Goal: Task Accomplishment & Management: Use online tool/utility

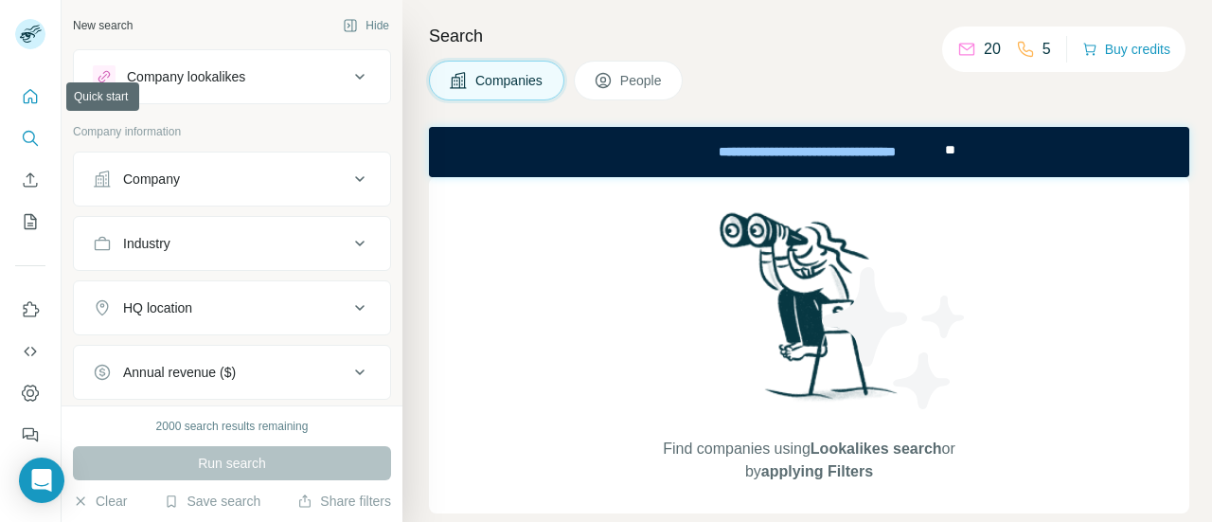
click at [19, 88] on button "Quick start" at bounding box center [30, 97] width 30 height 34
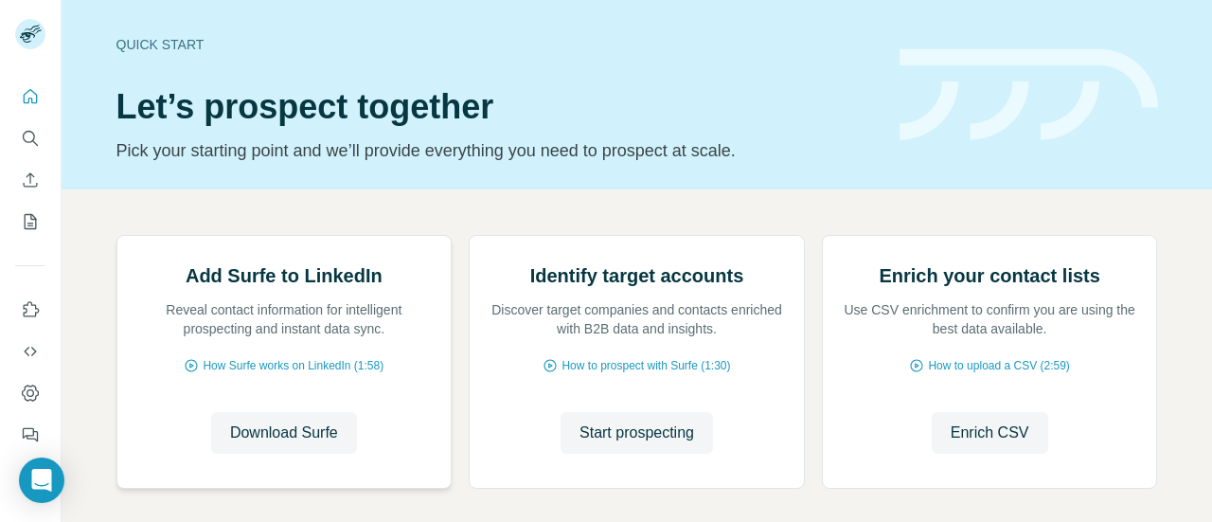
scroll to position [275, 0]
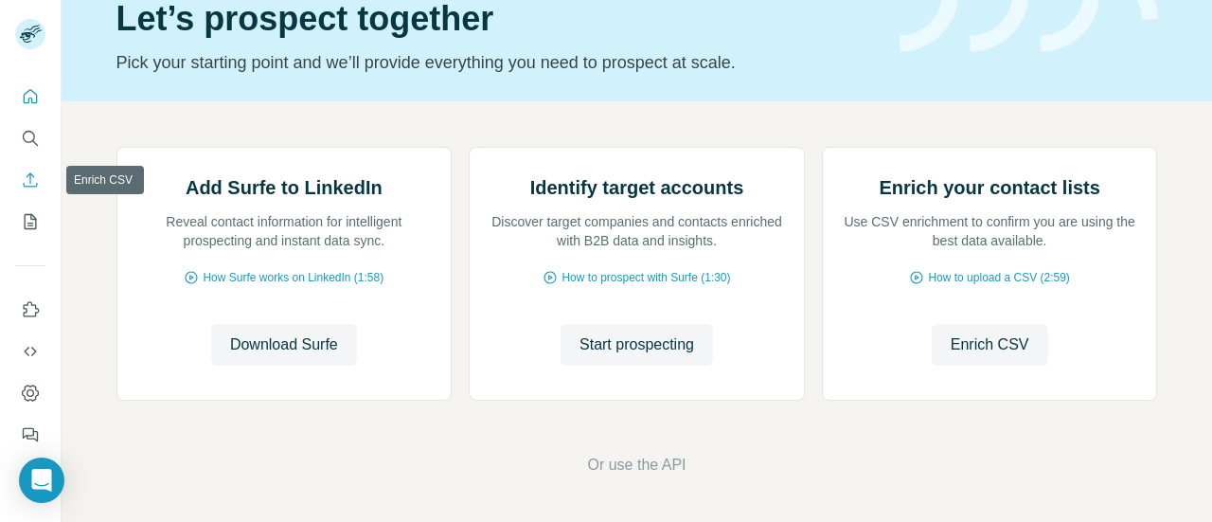
click at [34, 181] on icon "Enrich CSV" at bounding box center [30, 179] width 19 height 19
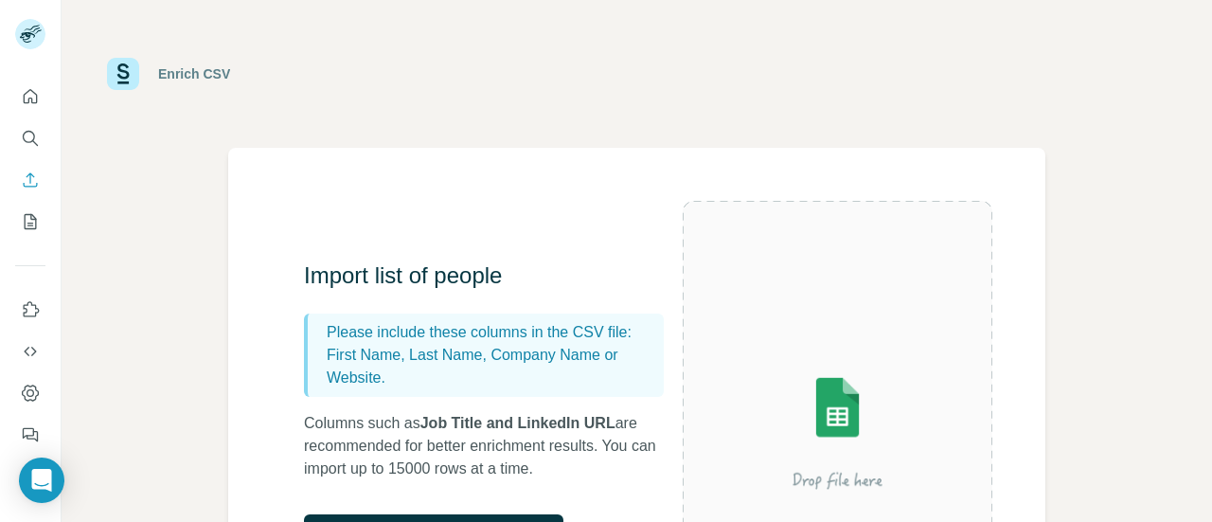
click at [1139, 90] on div "Enrich CSV" at bounding box center [636, 73] width 1059 height 57
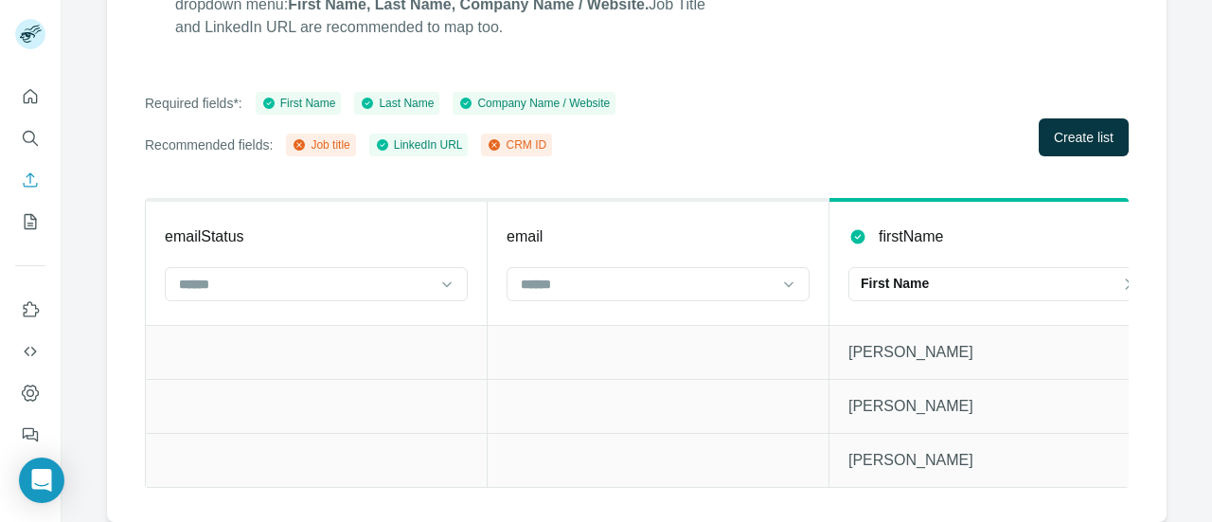
scroll to position [303, 0]
click at [438, 275] on icon at bounding box center [446, 284] width 19 height 19
click at [433, 267] on div at bounding box center [316, 284] width 303 height 34
drag, startPoint x: 771, startPoint y: 327, endPoint x: 954, endPoint y: 425, distance: 208.4
drag, startPoint x: 954, startPoint y: 425, endPoint x: 519, endPoint y: 156, distance: 511.8
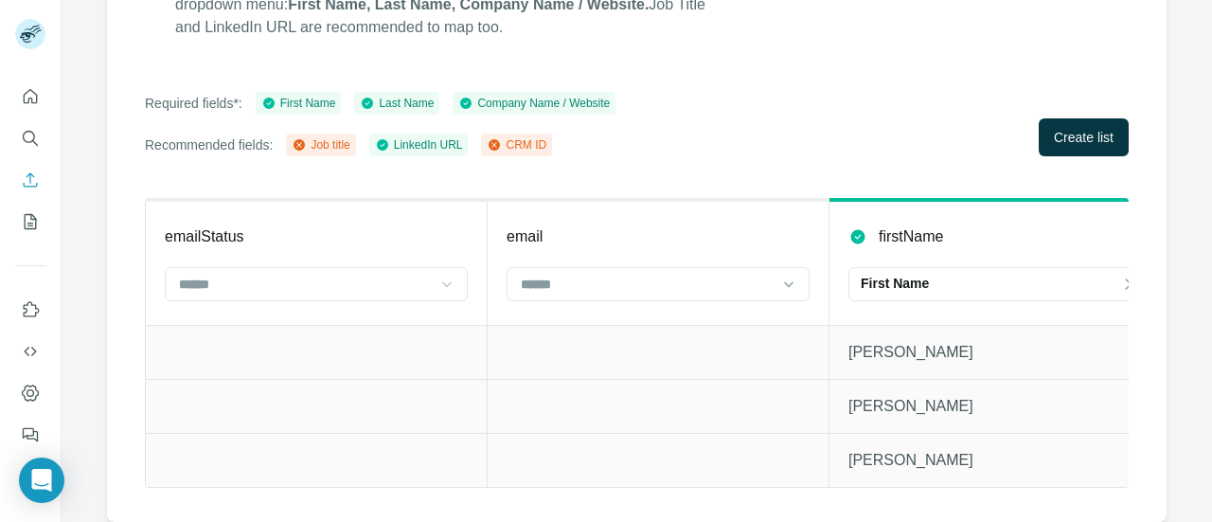
click at [519, 156] on div "Column Mapping Associate the column names from. CSV with the corresponding fiel…" at bounding box center [636, 201] width 1059 height 642
click at [363, 277] on input at bounding box center [305, 284] width 256 height 21
click at [710, 108] on div "Required fields*: First Name Last Name Company Name / Website Recommended field…" at bounding box center [637, 124] width 984 height 64
click at [490, 139] on icon at bounding box center [494, 144] width 11 height 11
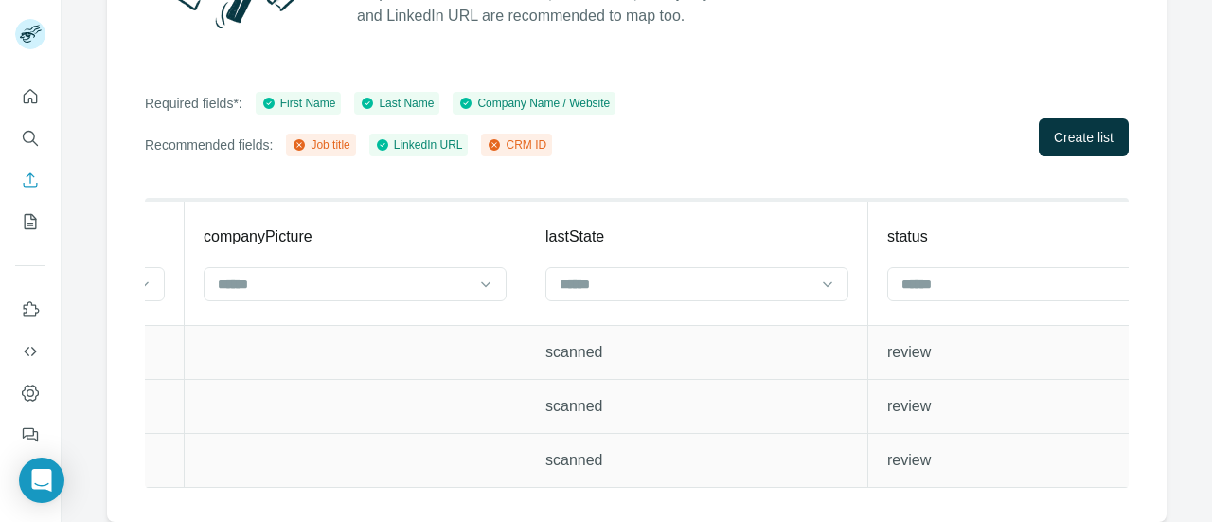
scroll to position [0, 5168]
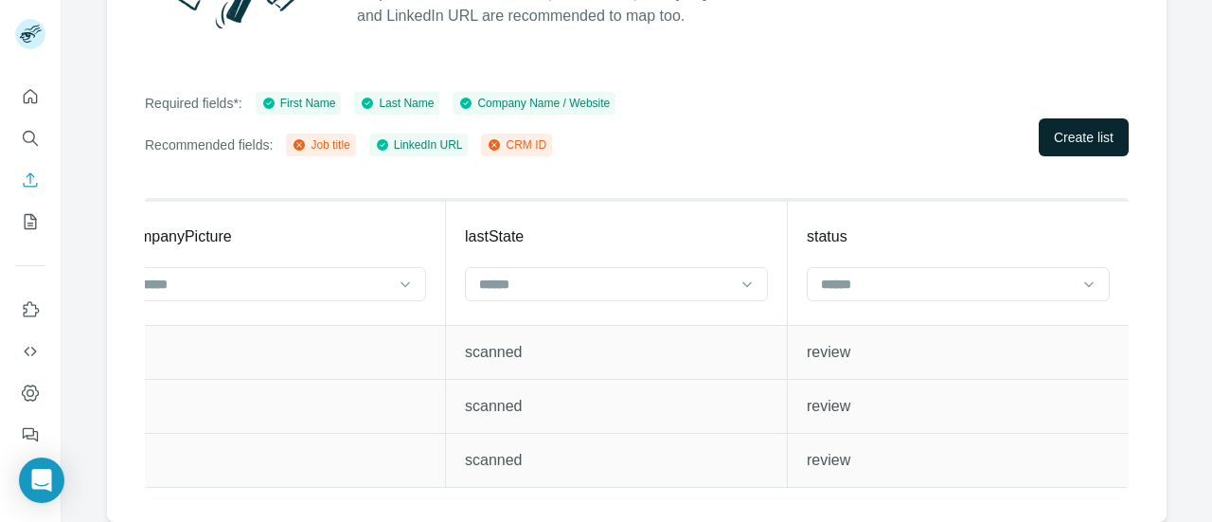
click at [1080, 128] on span "Create list" at bounding box center [1084, 137] width 60 height 19
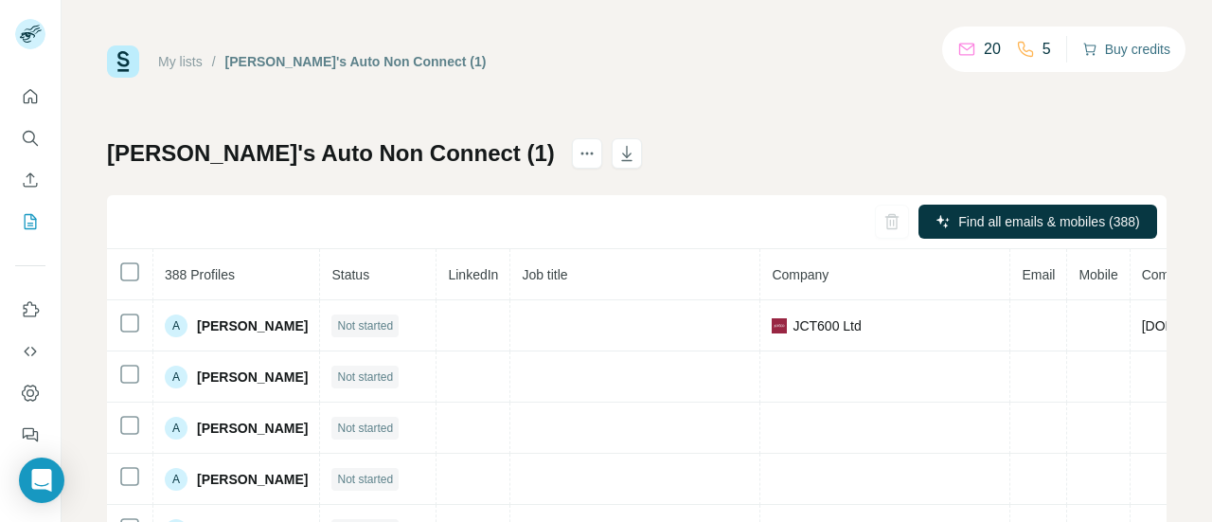
click at [1120, 46] on button "Buy credits" at bounding box center [1126, 49] width 88 height 27
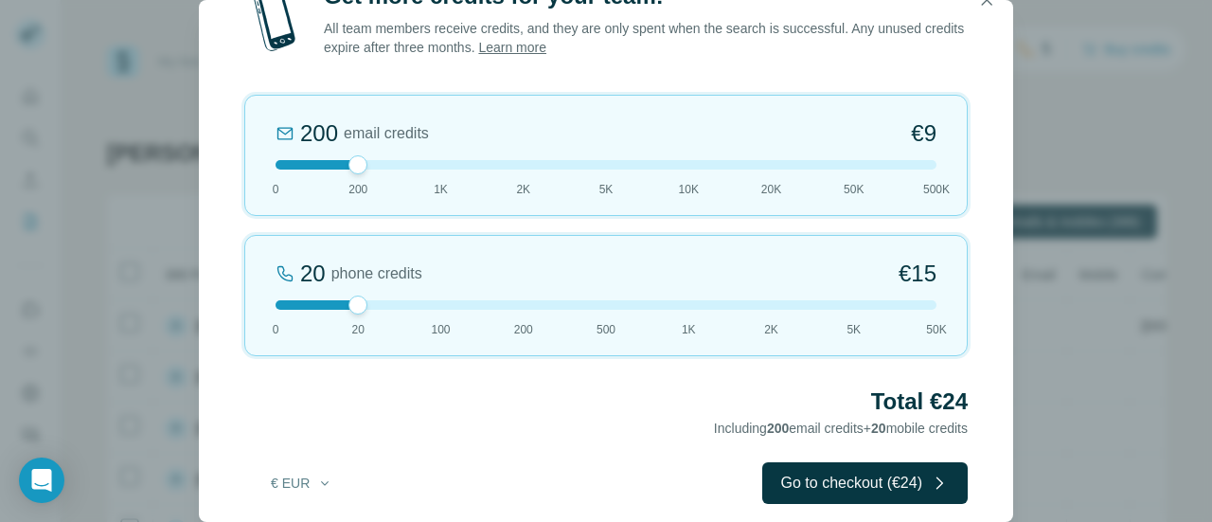
click at [428, 168] on div at bounding box center [605, 164] width 661 height 9
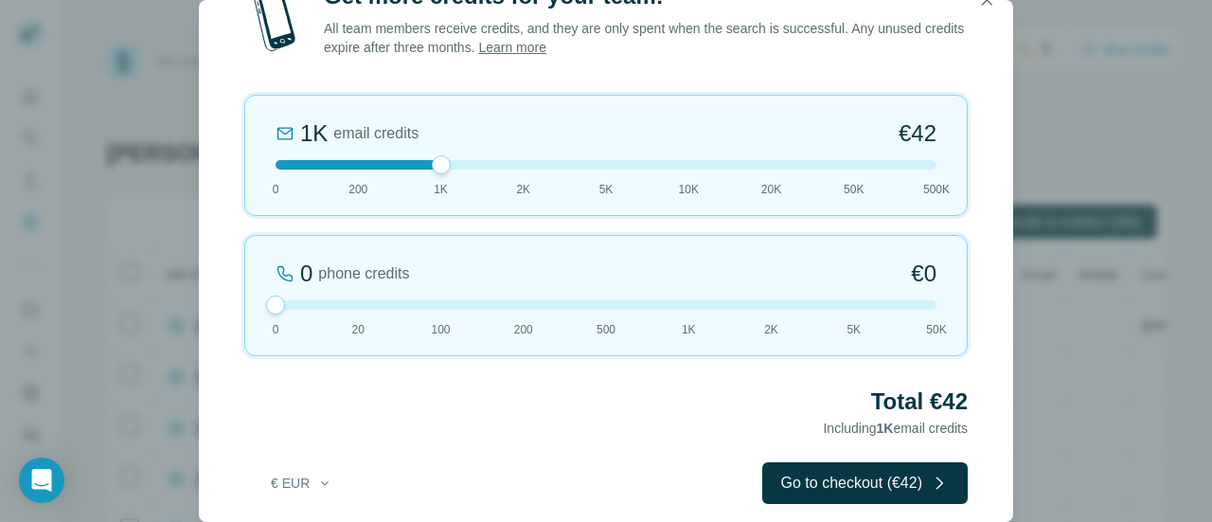
drag, startPoint x: 354, startPoint y: 300, endPoint x: 263, endPoint y: 305, distance: 91.0
click at [263, 305] on div "0 phone credits €0 0 20 100 200 500 1K 2K 5K 50K" at bounding box center [605, 295] width 723 height 121
click at [405, 160] on div at bounding box center [605, 164] width 661 height 9
drag, startPoint x: 445, startPoint y: 166, endPoint x: 356, endPoint y: 163, distance: 89.0
click at [356, 163] on div at bounding box center [357, 164] width 19 height 19
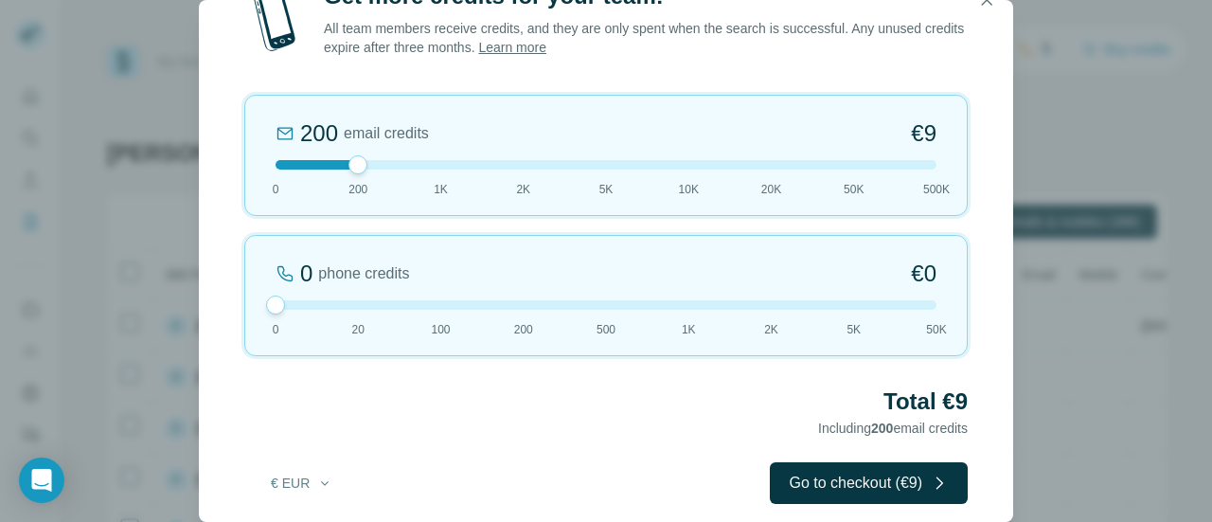
click at [437, 161] on div at bounding box center [605, 164] width 661 height 9
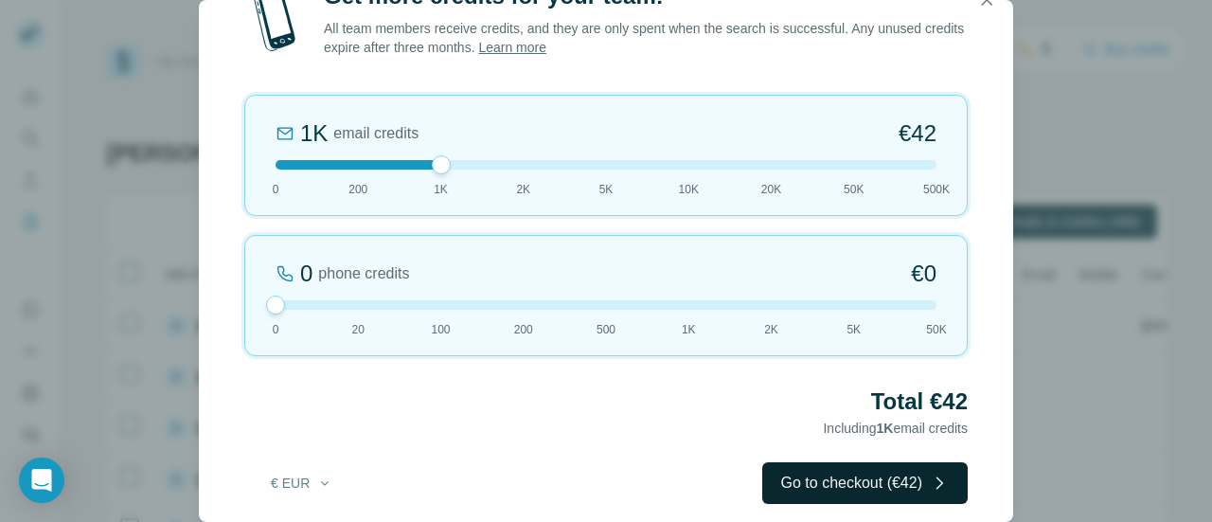
click at [903, 480] on button "Go to checkout (€42)" at bounding box center [864, 483] width 205 height 42
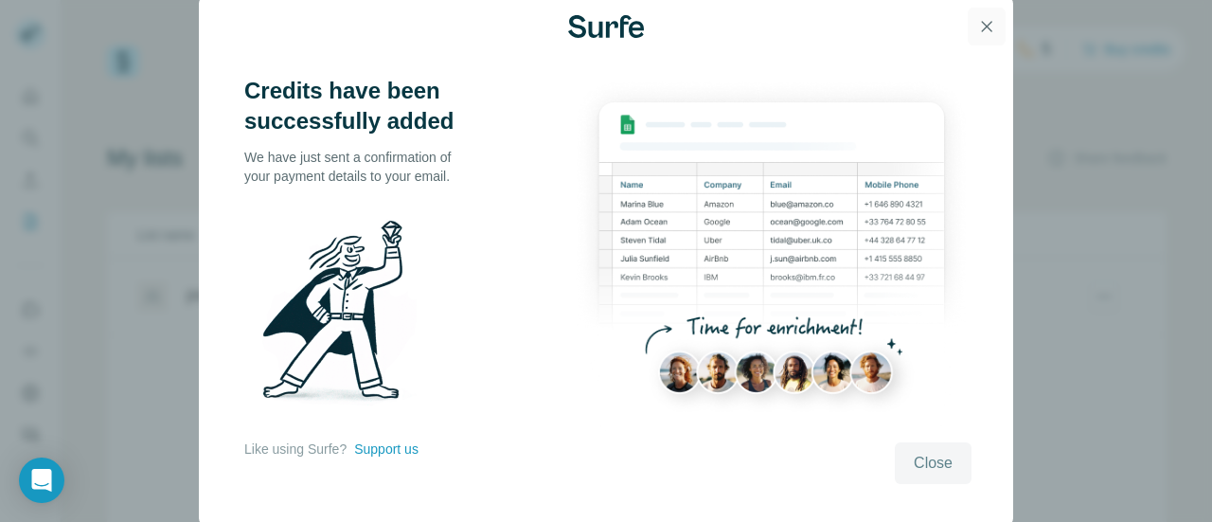
click at [986, 22] on icon "button" at bounding box center [986, 26] width 19 height 19
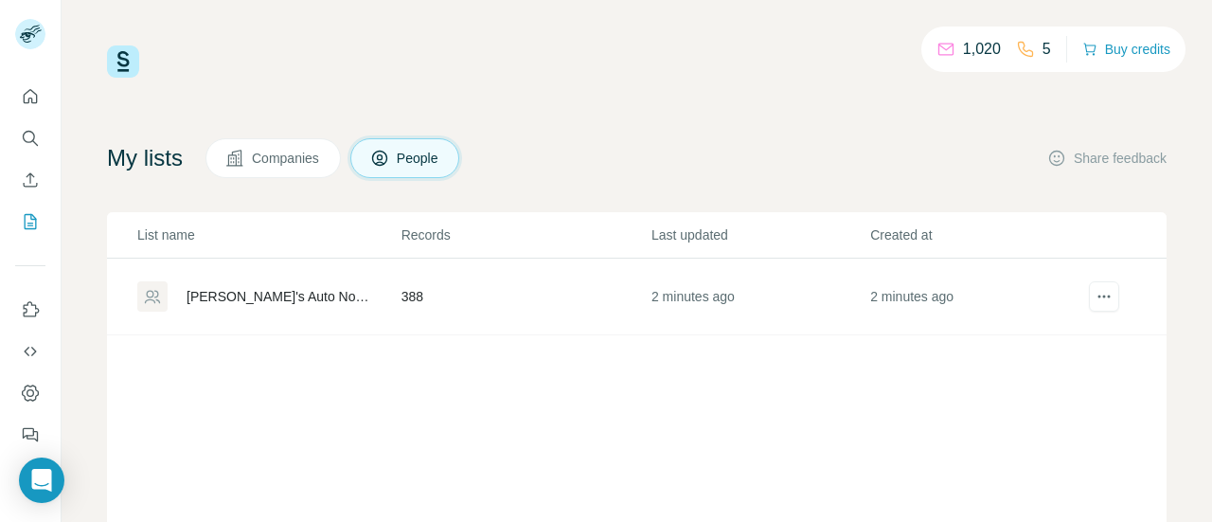
click at [240, 289] on div "[PERSON_NAME]'s Auto Non Connect (1)" at bounding box center [278, 296] width 183 height 19
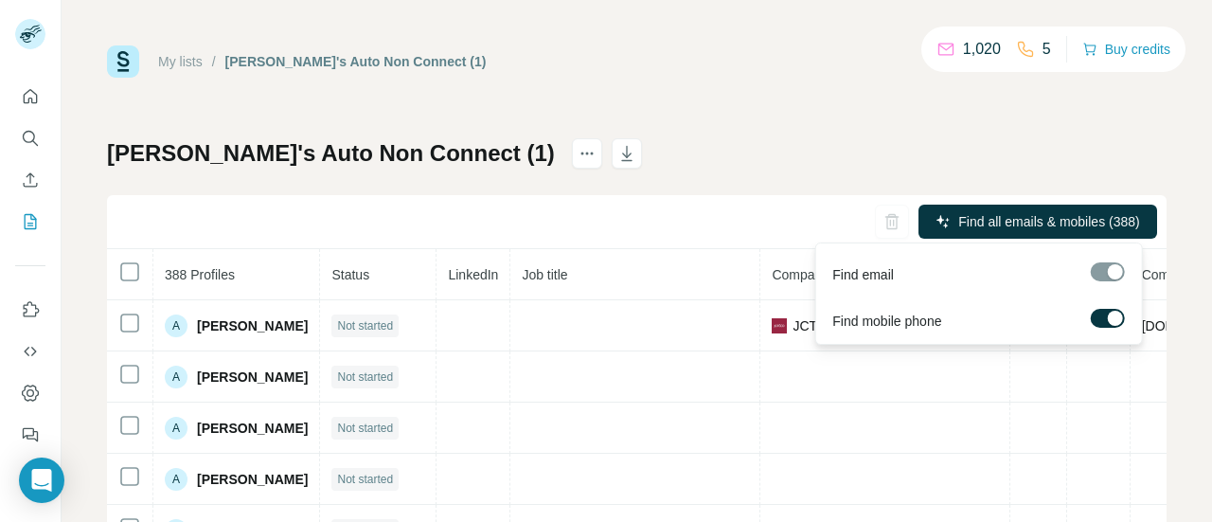
click at [1114, 272] on div at bounding box center [1107, 271] width 34 height 19
click at [1111, 311] on div at bounding box center [1114, 318] width 15 height 15
click at [1112, 271] on div at bounding box center [1107, 271] width 34 height 19
click at [842, 272] on span "Find email" at bounding box center [863, 274] width 62 height 19
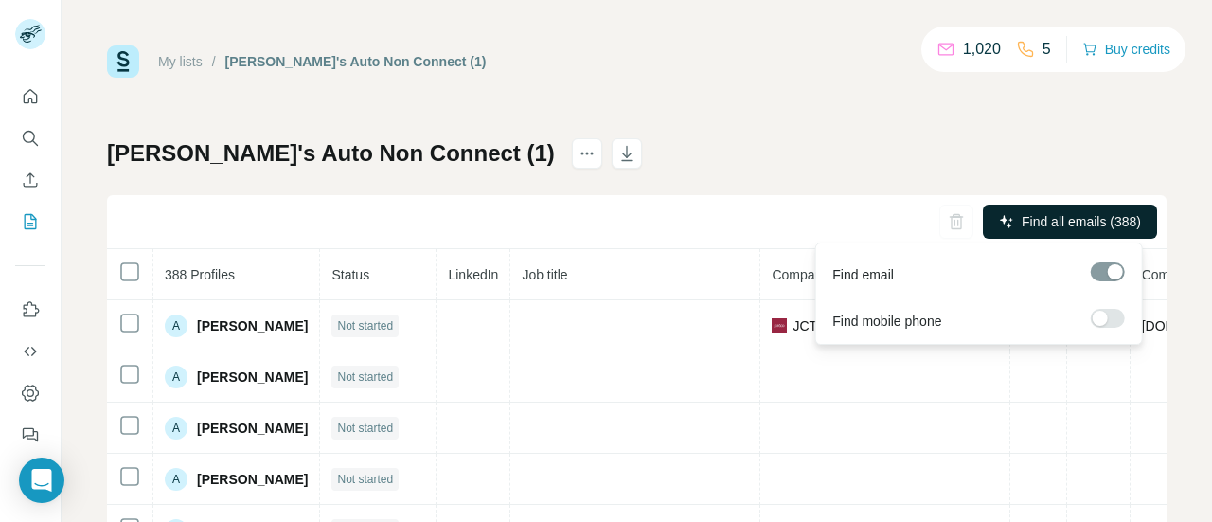
click at [1025, 219] on span "Find all emails (388)" at bounding box center [1080, 221] width 119 height 19
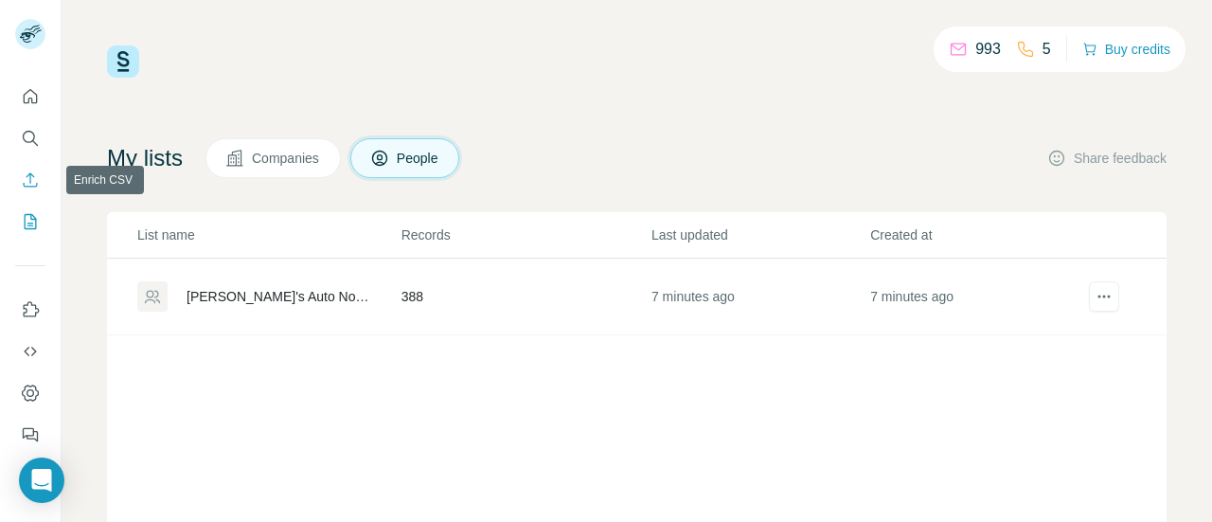
click at [24, 185] on icon "Enrich CSV" at bounding box center [31, 179] width 14 height 14
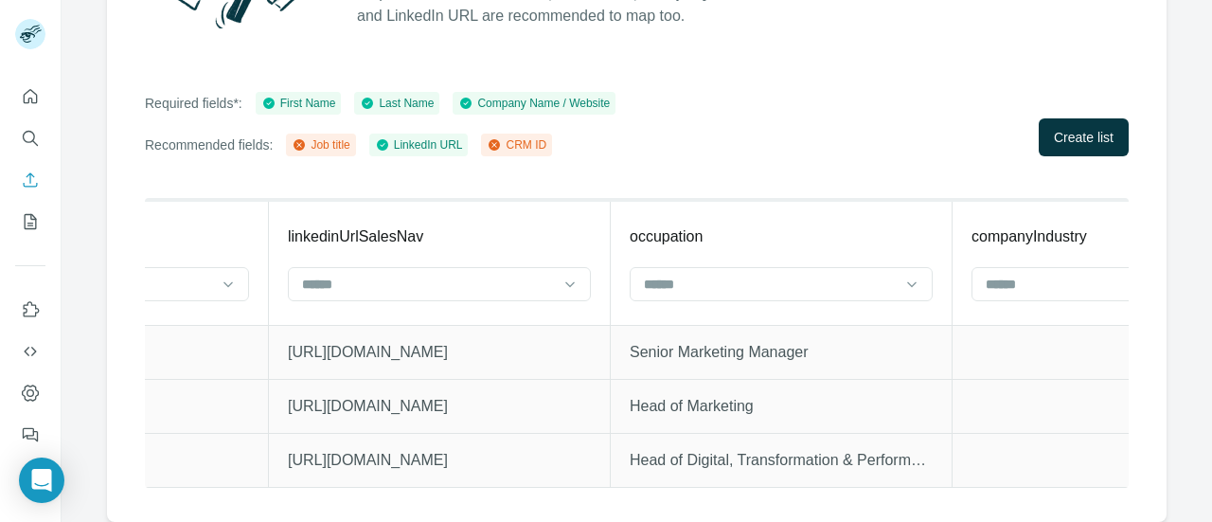
scroll to position [0, 3653]
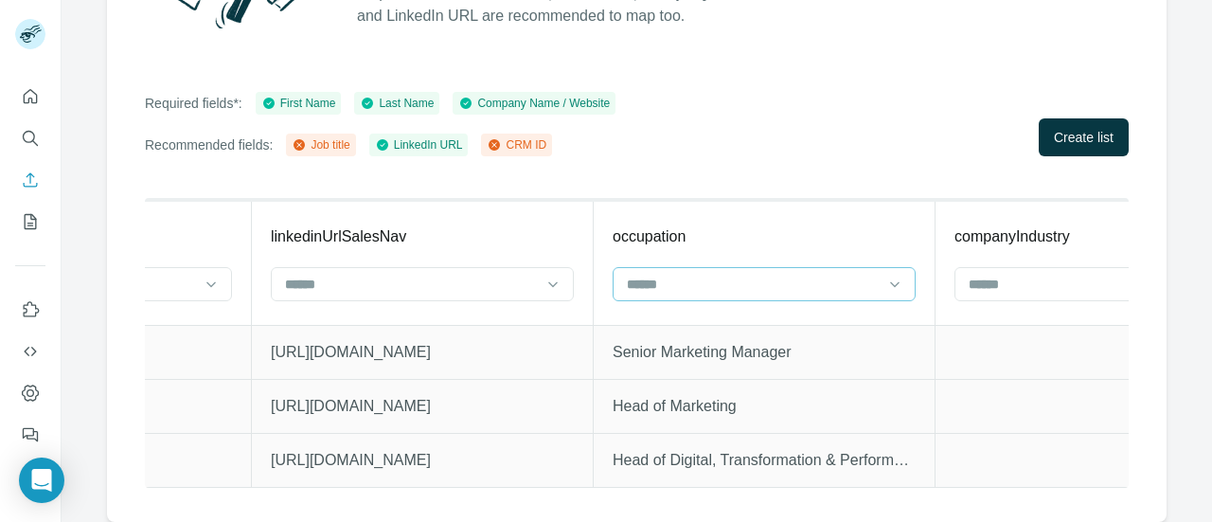
click at [804, 275] on input at bounding box center [753, 284] width 256 height 21
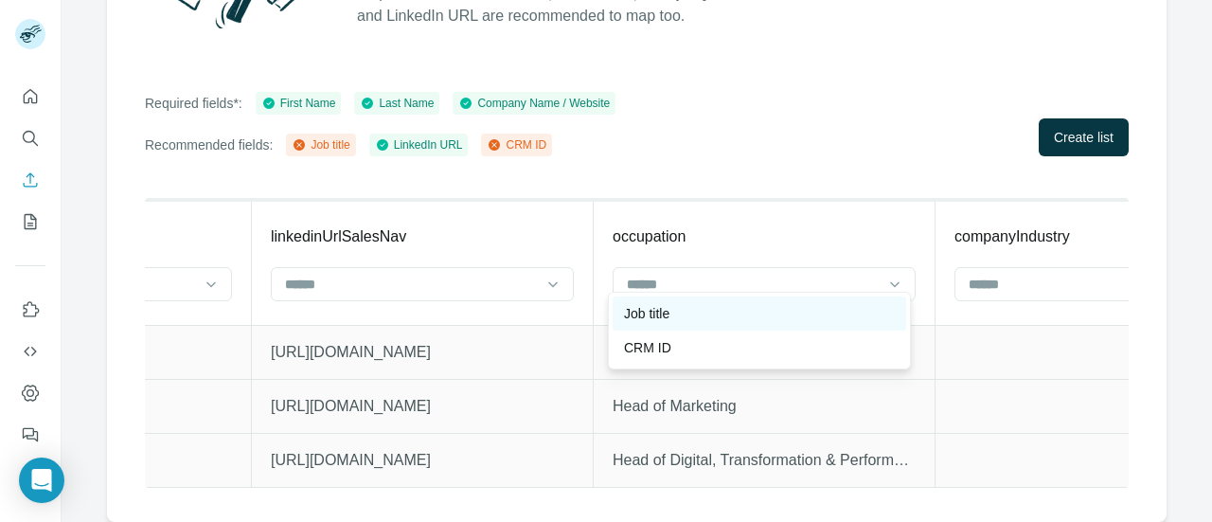
click at [746, 309] on div "Job title" at bounding box center [759, 313] width 271 height 19
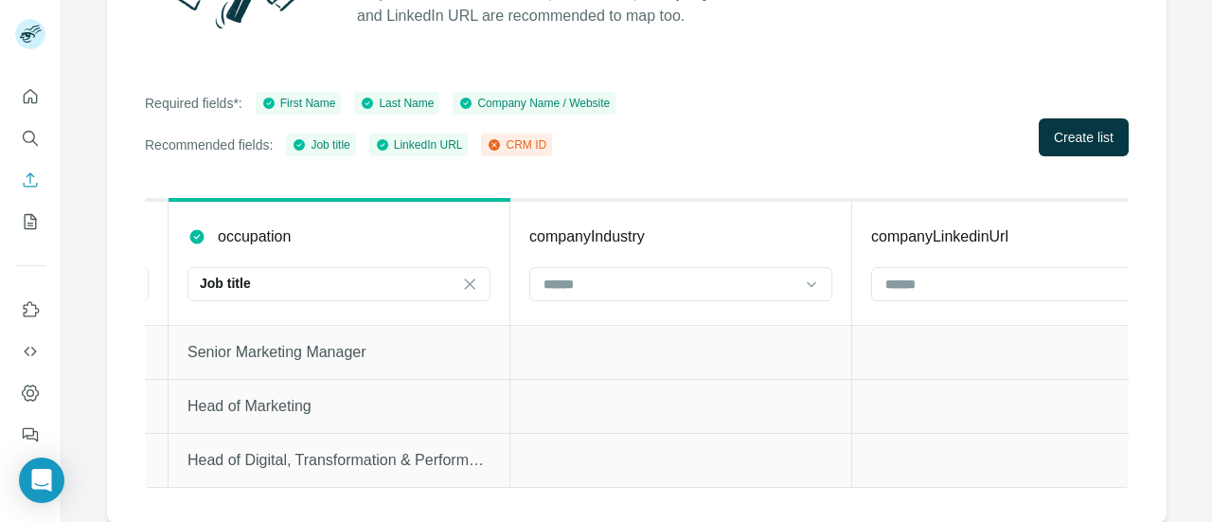
scroll to position [0, 4147]
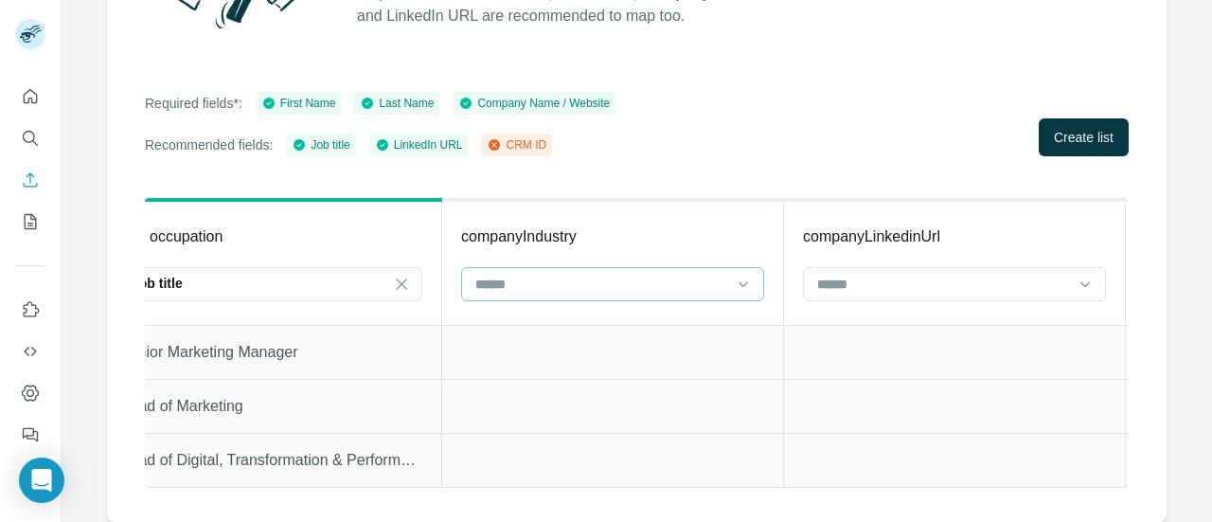
click at [678, 274] on input at bounding box center [601, 284] width 256 height 21
click at [920, 274] on input at bounding box center [943, 284] width 256 height 21
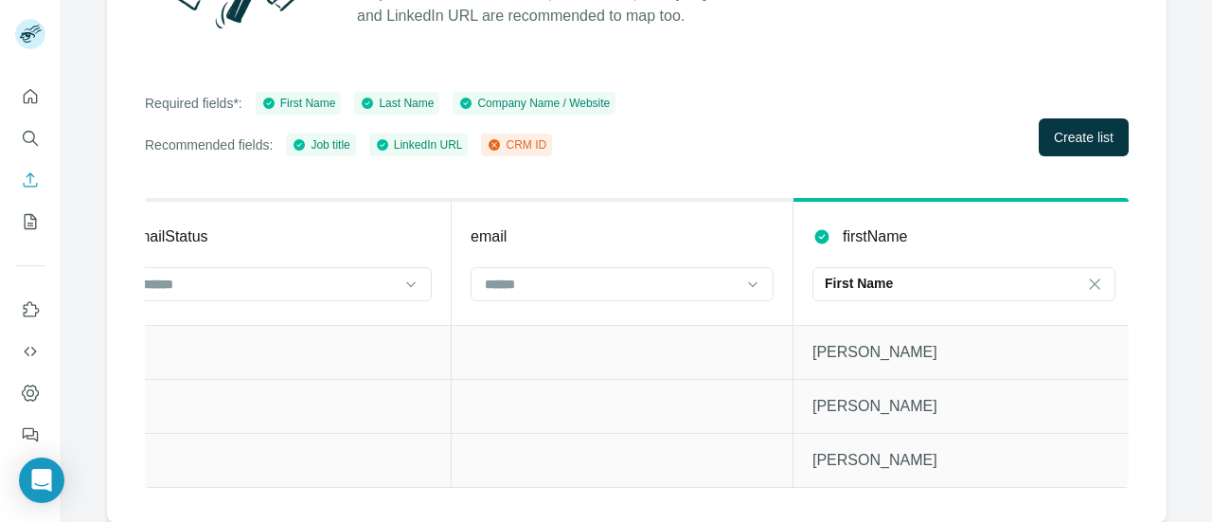
scroll to position [0, 0]
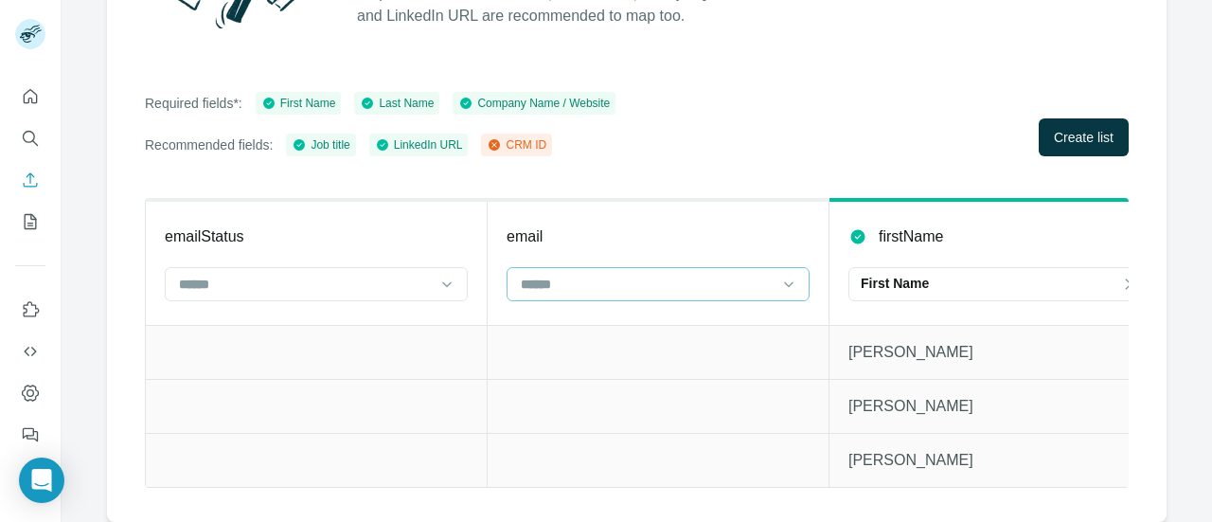
click at [668, 268] on div at bounding box center [647, 284] width 256 height 32
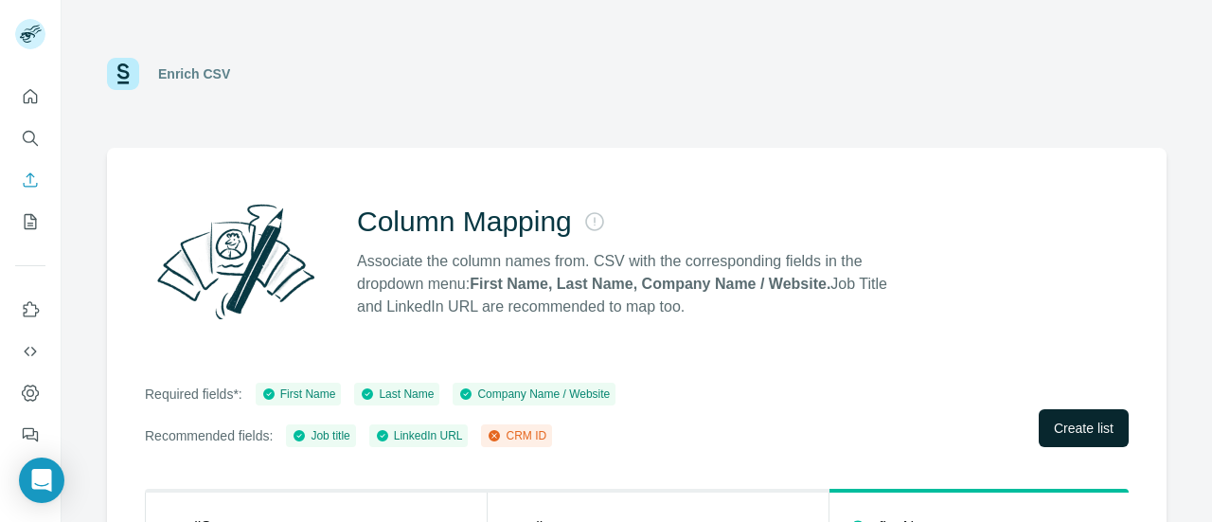
click at [1072, 431] on span "Create list" at bounding box center [1084, 427] width 60 height 19
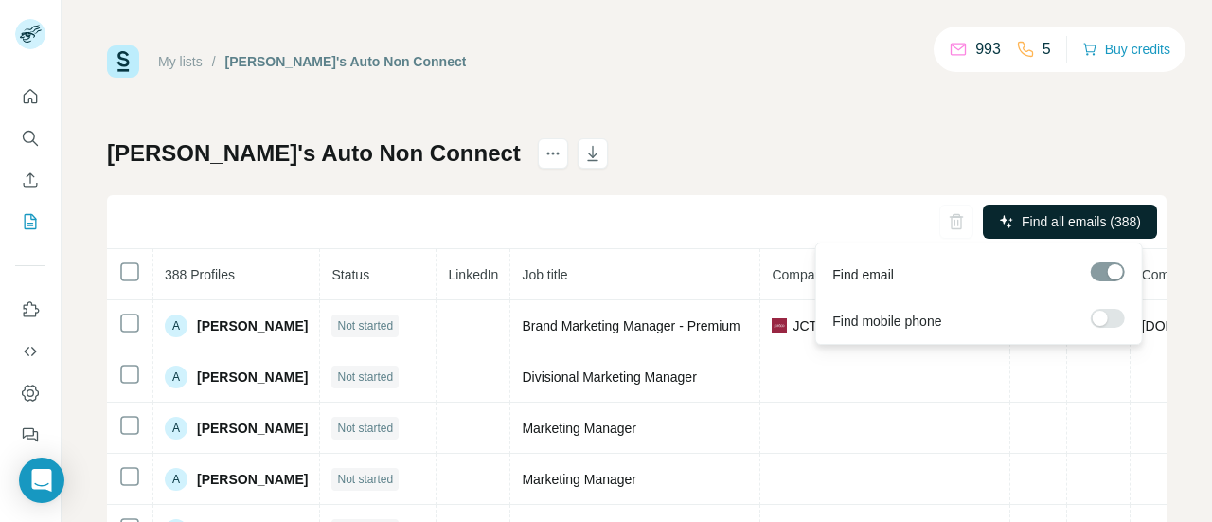
click at [1030, 214] on span "Find all emails (388)" at bounding box center [1080, 221] width 119 height 19
